Goal: Transaction & Acquisition: Purchase product/service

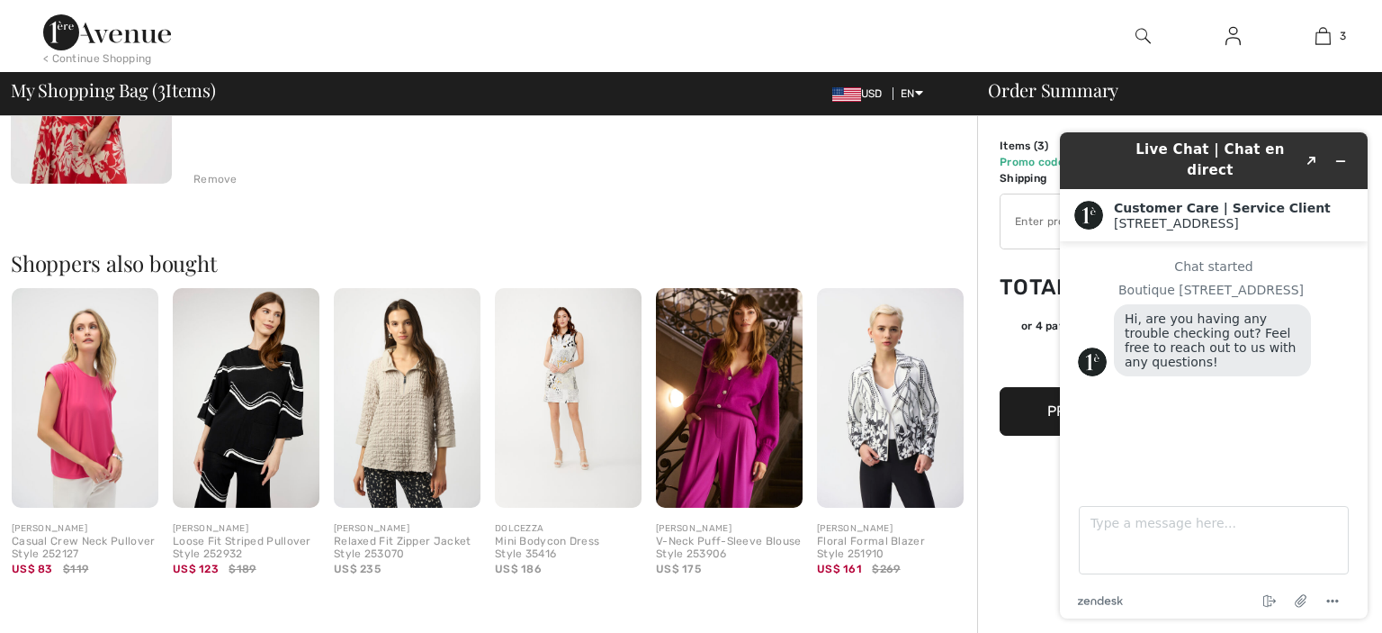
scroll to position [855, 0]
click at [896, 202] on div "[PERSON_NAME] Textured Sleeveless Top Style 252211 Color: White Size: 2 Final S…" at bounding box center [494, 171] width 966 height 1524
click at [1348, 150] on button "Minimize widget" at bounding box center [1340, 160] width 29 height 25
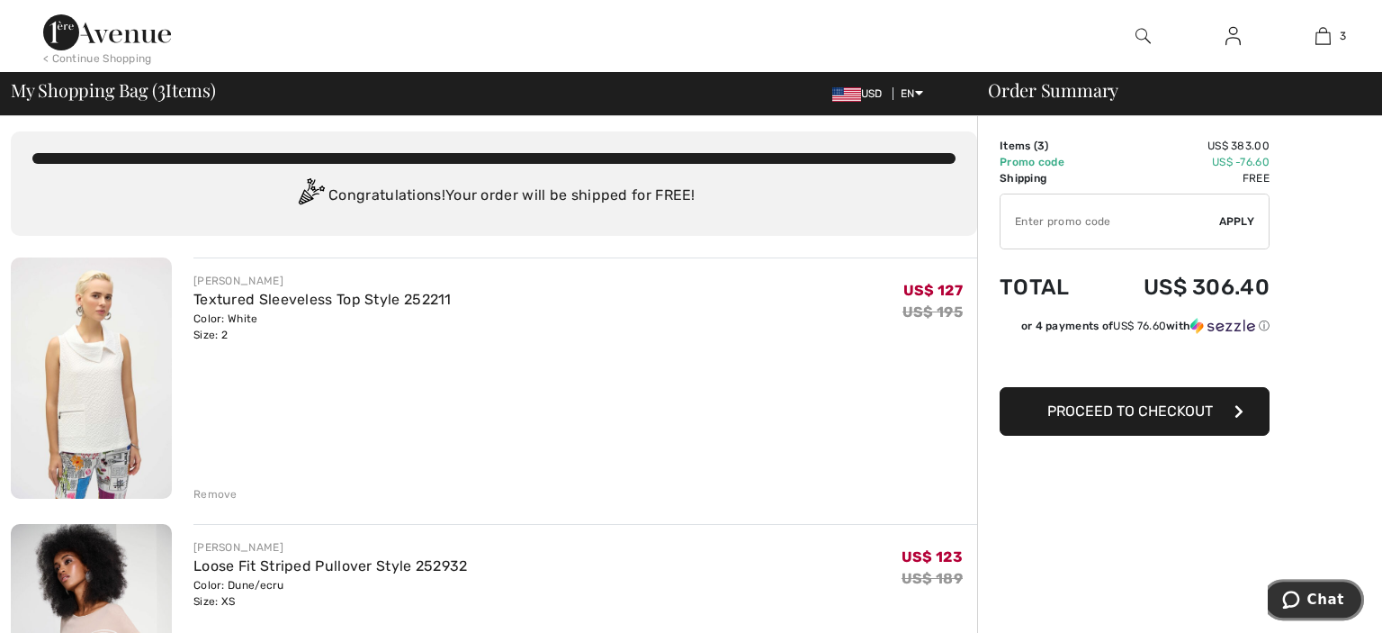
scroll to position [0, 0]
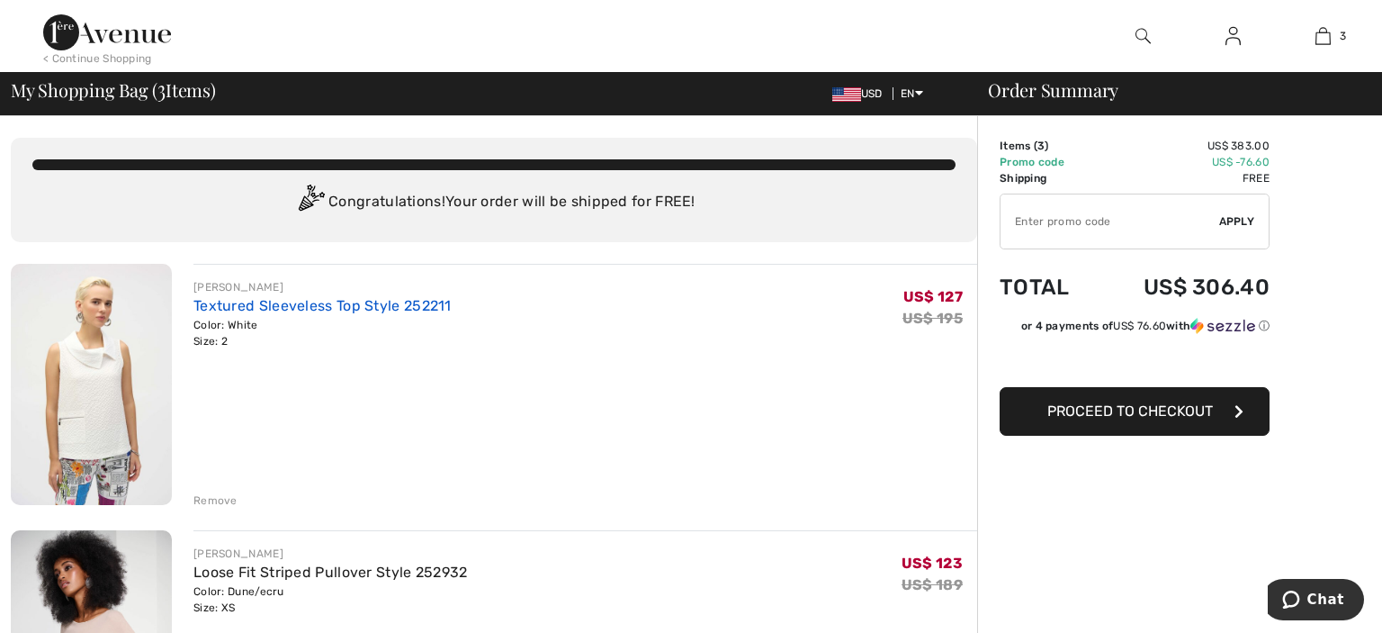
click at [291, 305] on link "Textured Sleeveless Top Style 252211" at bounding box center [322, 305] width 258 height 17
type input "SALEAVENUE"
click at [1241, 220] on span "Apply" at bounding box center [1237, 221] width 36 height 16
